Goal: Navigation & Orientation: Find specific page/section

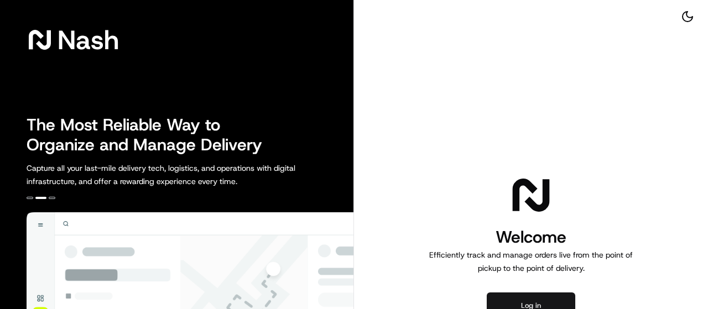
click at [512, 301] on button "Log in" at bounding box center [531, 306] width 89 height 27
